Goal: Task Accomplishment & Management: Use online tool/utility

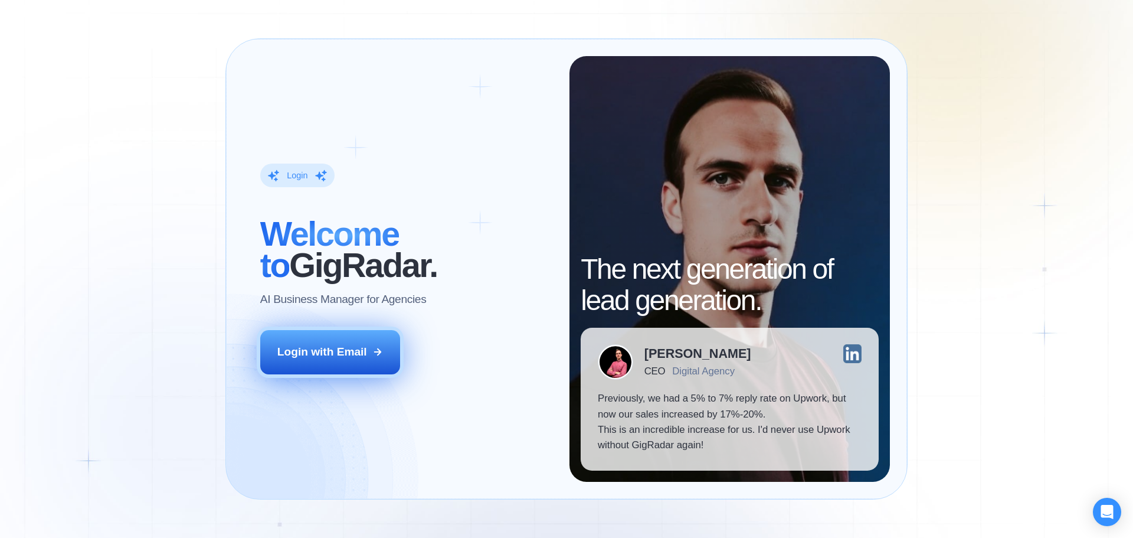
click at [316, 349] on div "Login with Email" at bounding box center [322, 351] width 90 height 15
